Goal: Task Accomplishment & Management: Use online tool/utility

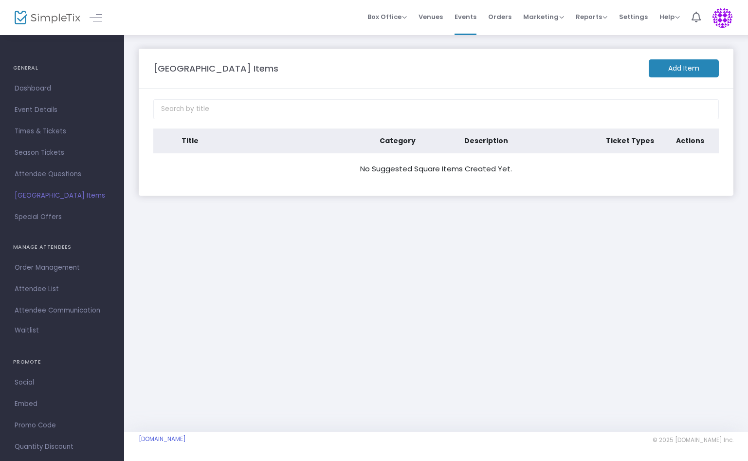
click at [674, 74] on m-button "Add Item" at bounding box center [684, 68] width 70 height 18
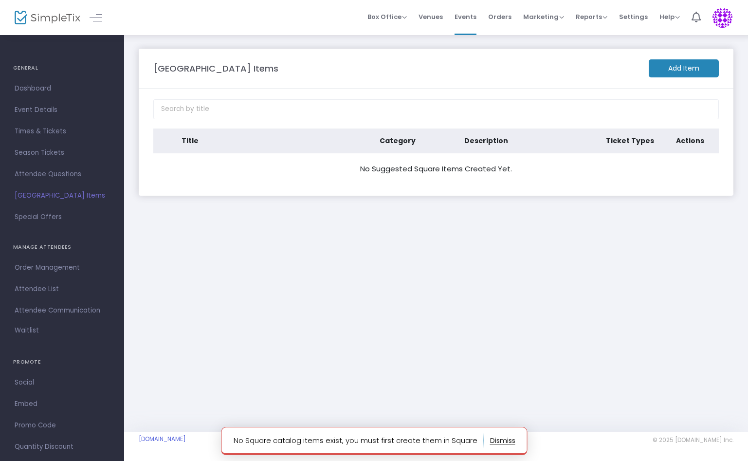
click at [391, 438] on p "No Square catalog items exist, you must first create them in Square" at bounding box center [358, 441] width 250 height 16
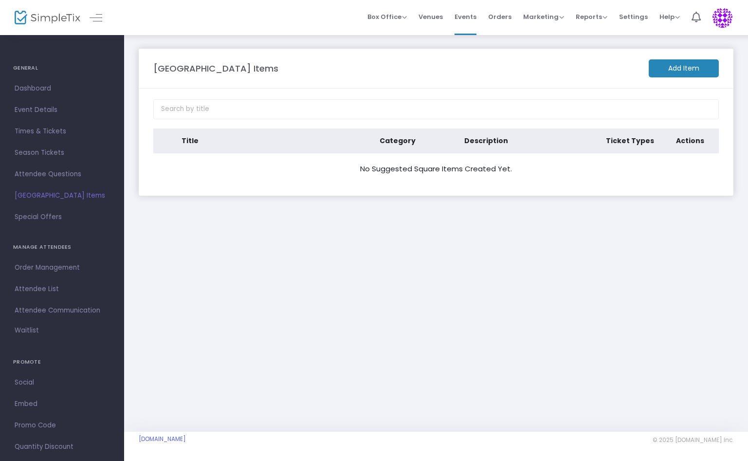
click at [728, 18] on img at bounding box center [723, 18] width 20 height 20
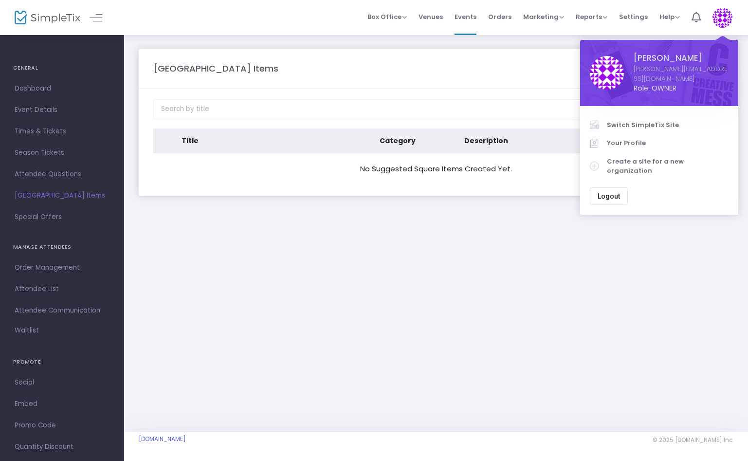
click at [616, 192] on span "Logout" at bounding box center [609, 196] width 22 height 8
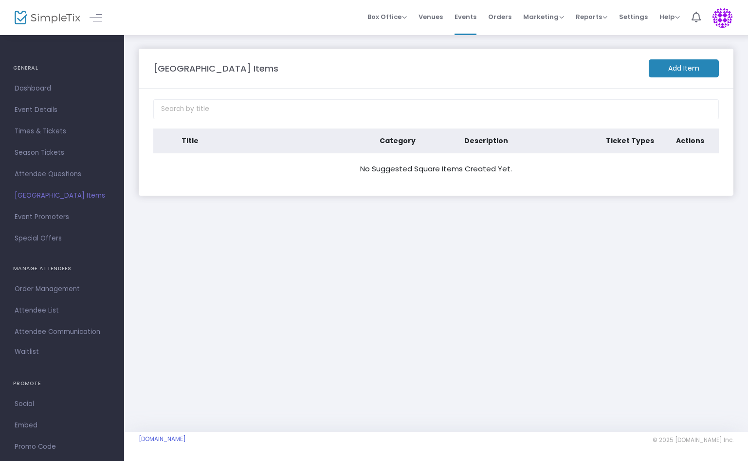
click at [680, 60] on m-button "Add Item" at bounding box center [684, 68] width 70 height 18
